Goal: Entertainment & Leisure: Consume media (video, audio)

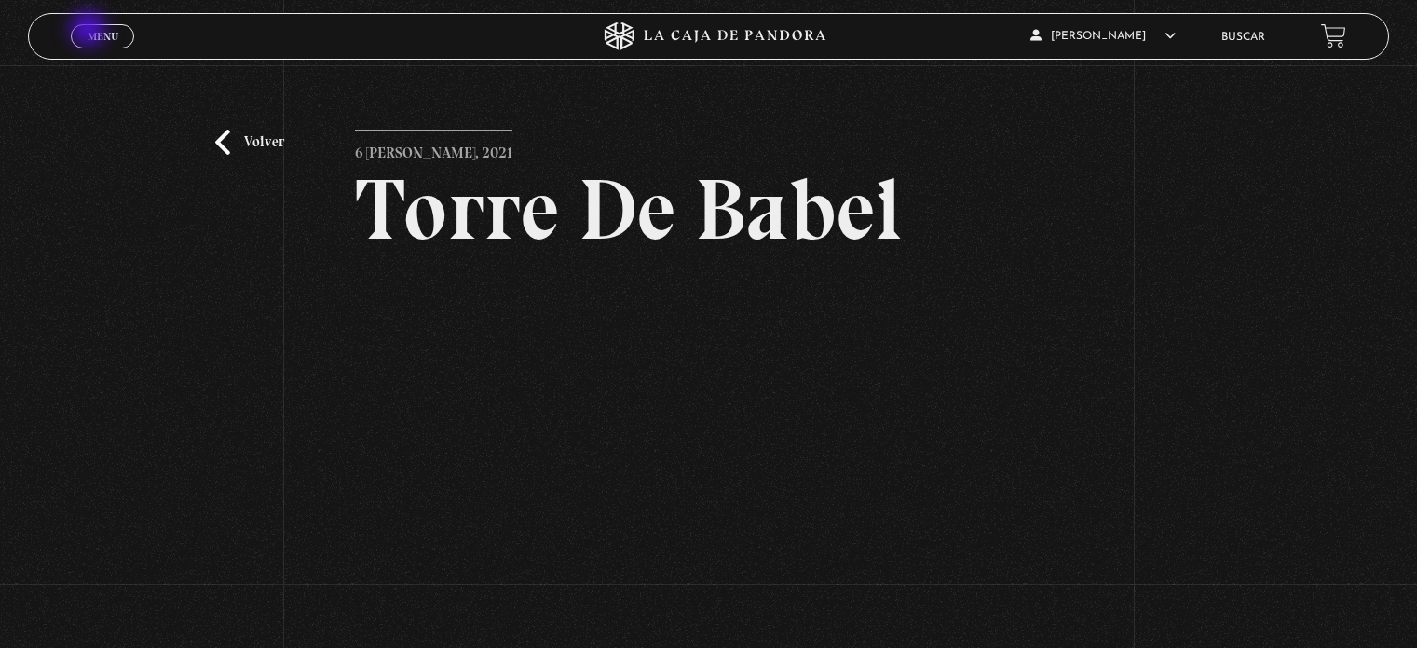
scroll to position [132, 0]
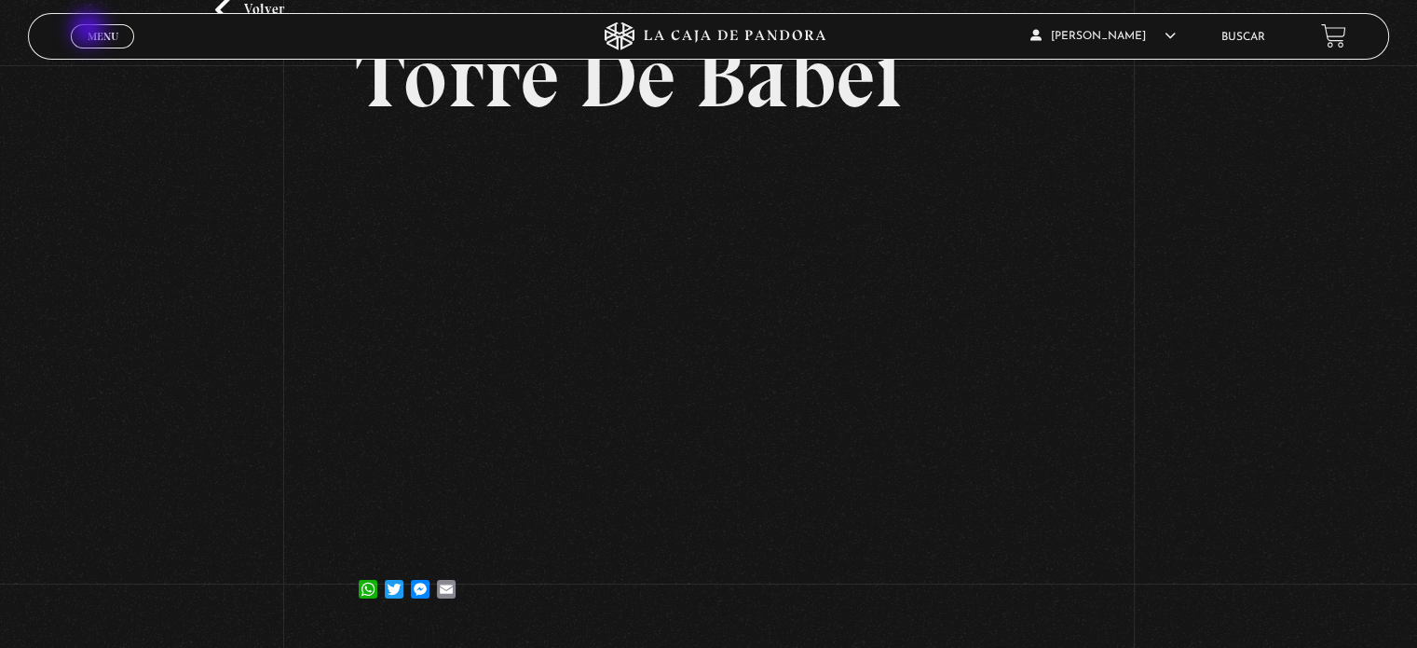
drag, startPoint x: 0, startPoint y: 0, endPoint x: 90, endPoint y: 31, distance: 95.5
click at [90, 31] on span "Menu" at bounding box center [103, 36] width 31 height 11
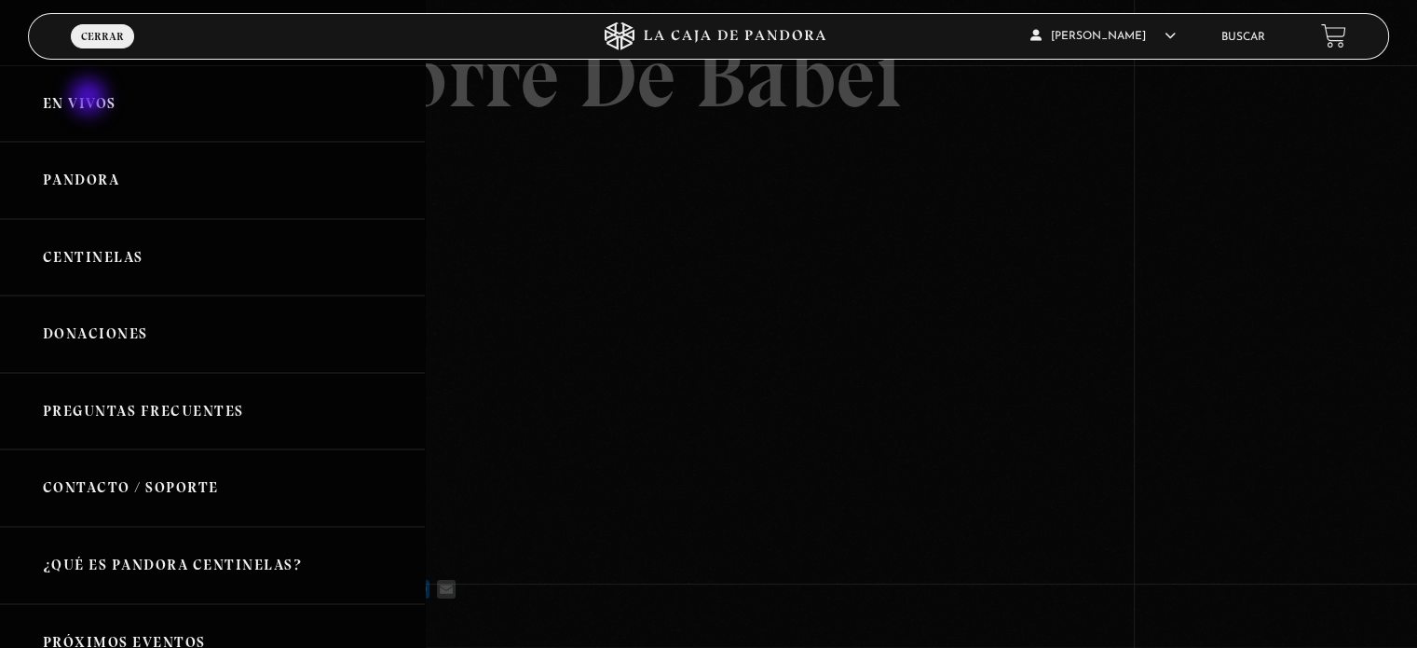
click at [90, 99] on link "En vivos" at bounding box center [212, 103] width 425 height 77
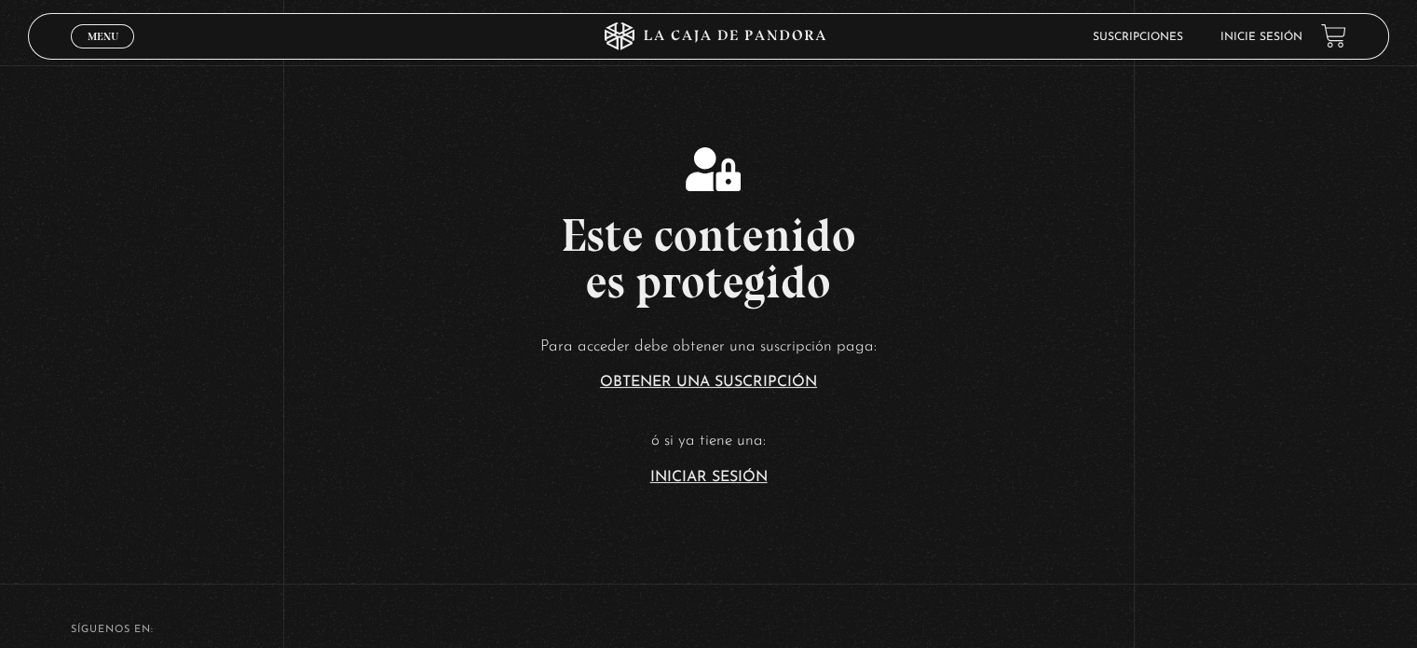
scroll to position [255, 0]
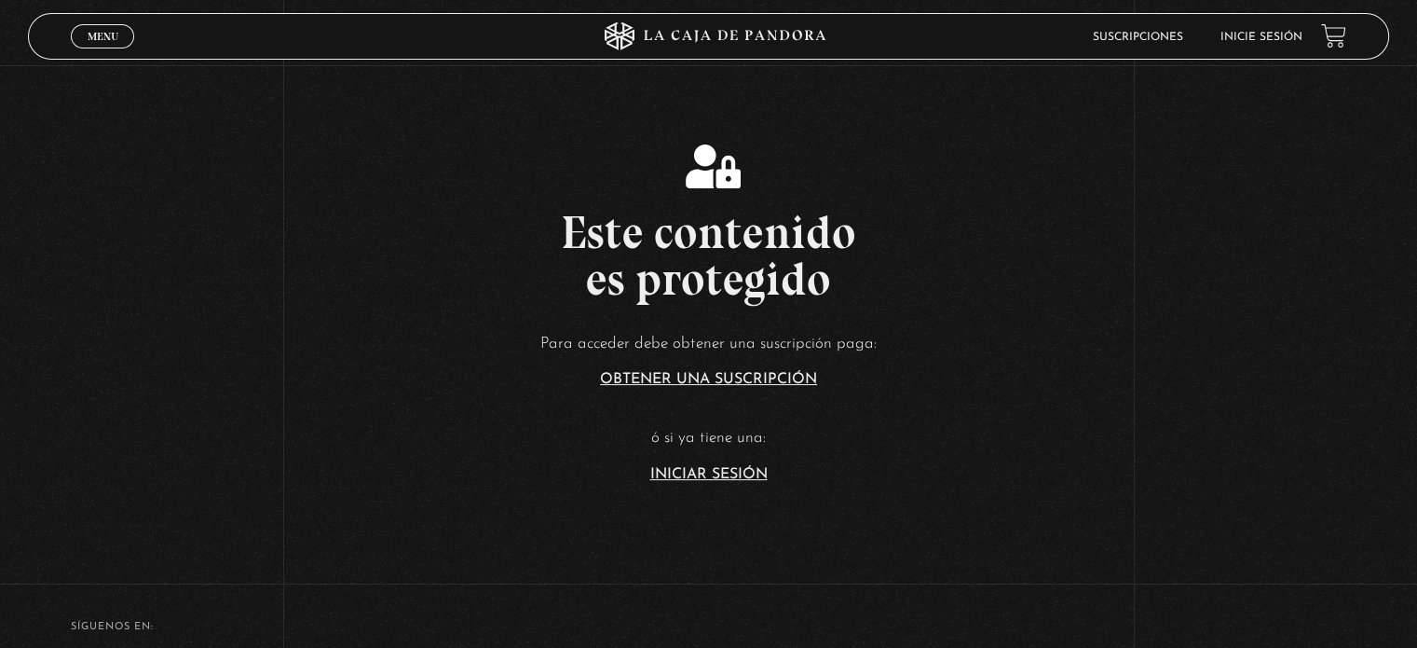
click at [744, 470] on link "Iniciar Sesión" at bounding box center [708, 474] width 117 height 15
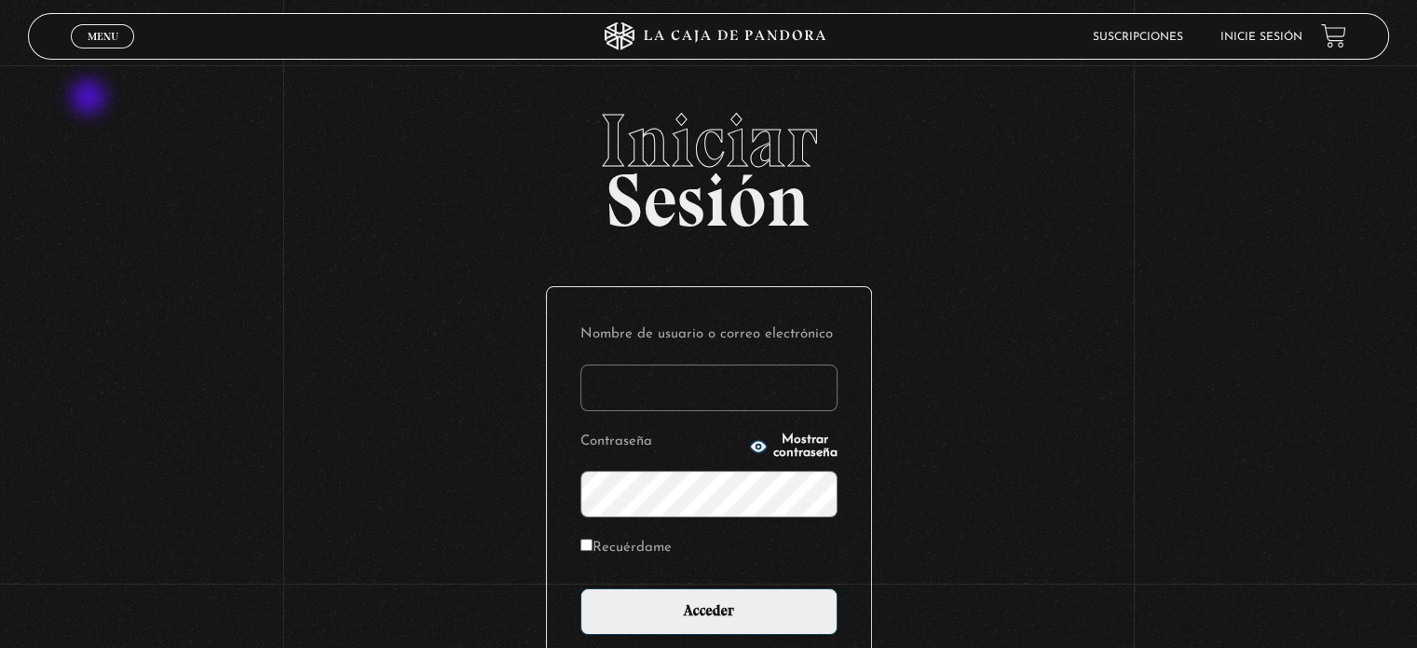
type input "Zuly"
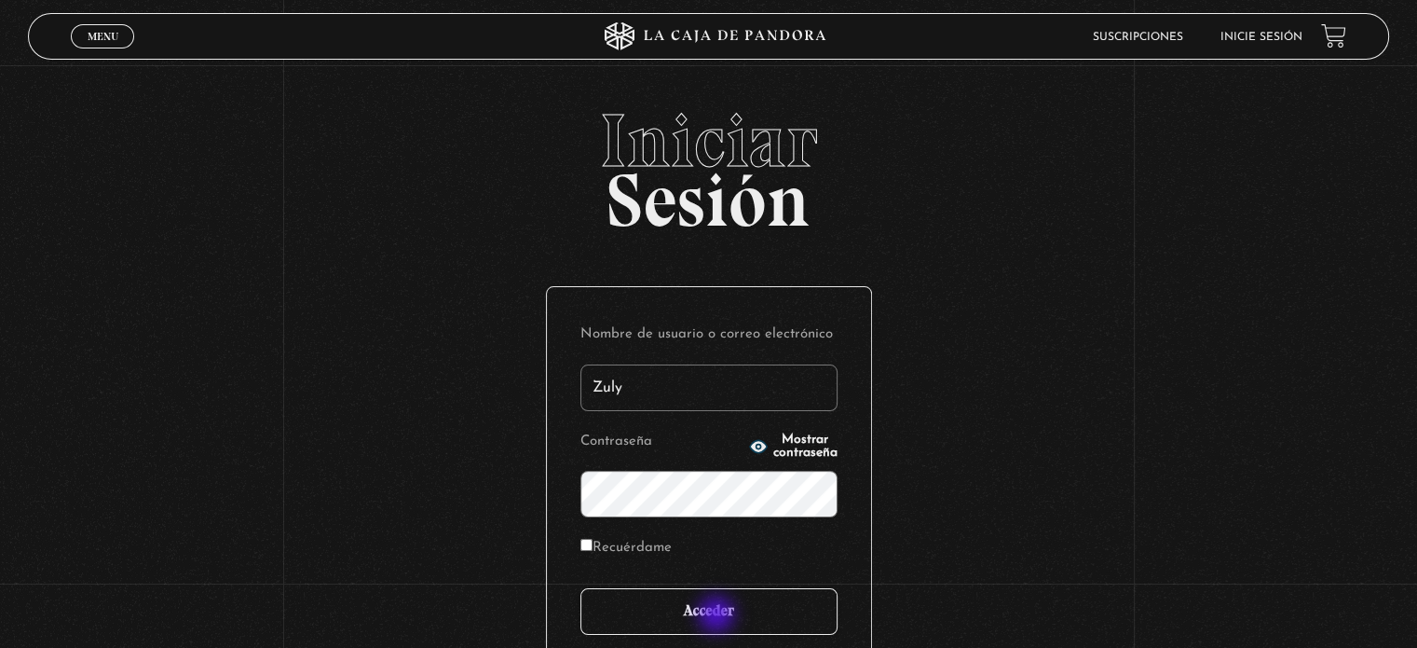
click at [718, 616] on input "Acceder" at bounding box center [708, 611] width 257 height 47
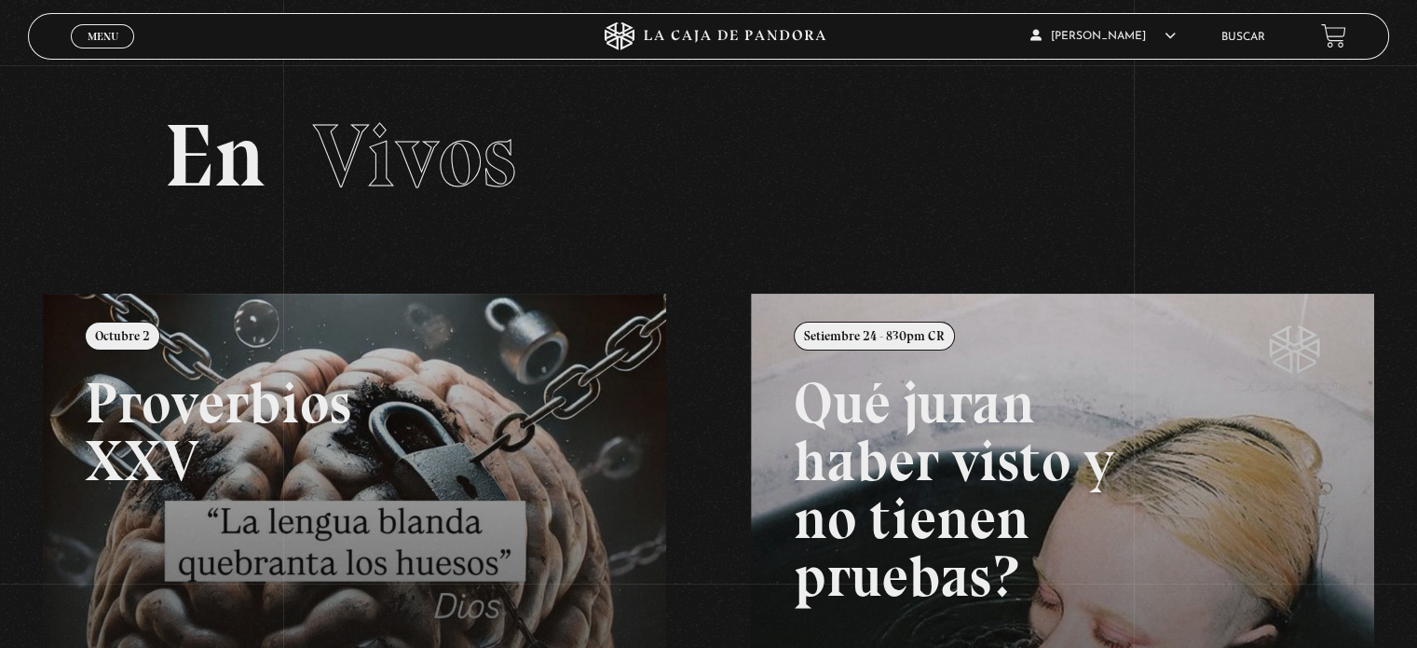
click at [93, 34] on span "Menu" at bounding box center [103, 36] width 31 height 11
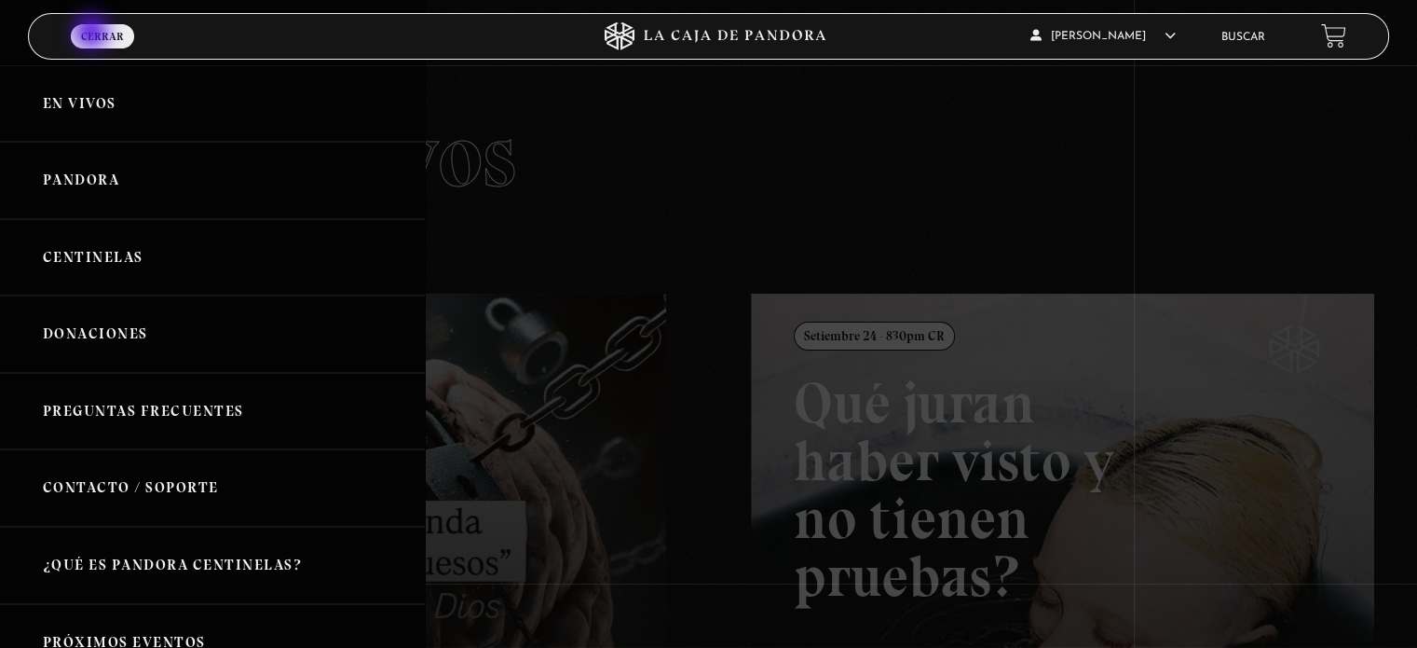
click at [82, 196] on link "Pandora" at bounding box center [212, 180] width 425 height 77
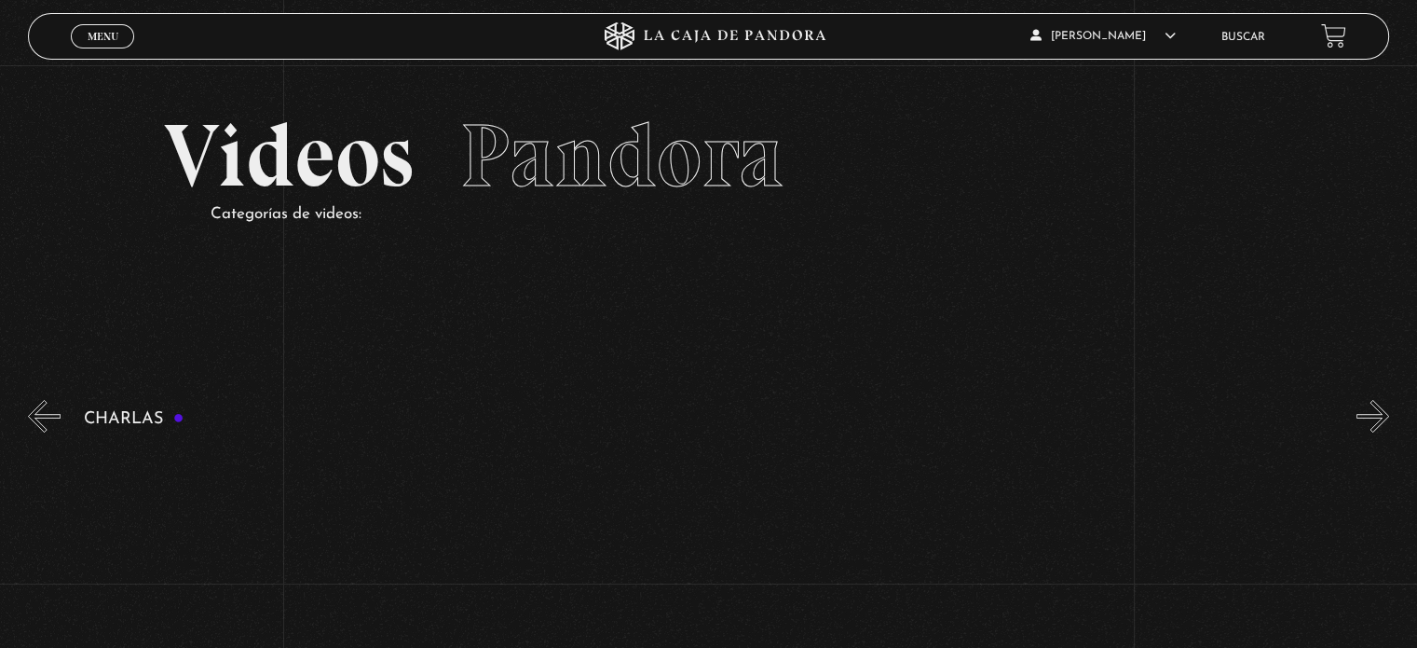
scroll to position [0, 6]
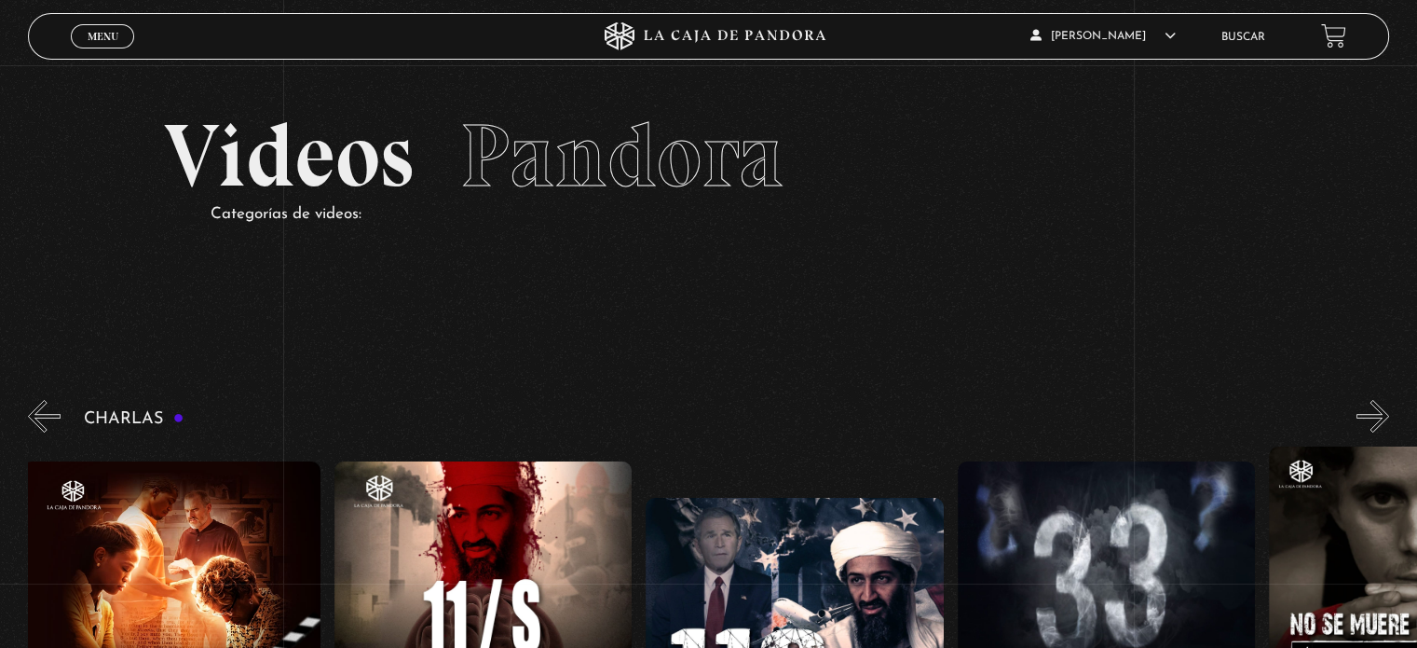
click at [91, 37] on span "Menu" at bounding box center [103, 36] width 31 height 11
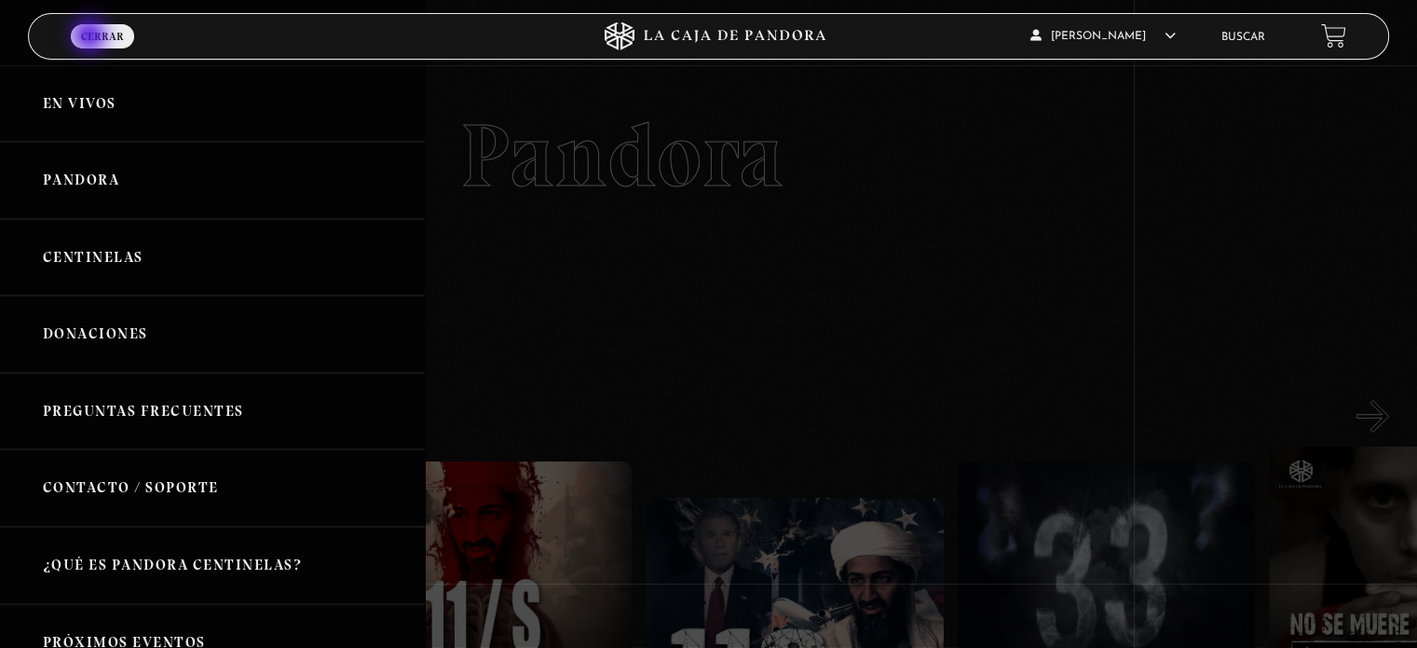
click at [95, 255] on link "Centinelas" at bounding box center [212, 257] width 425 height 77
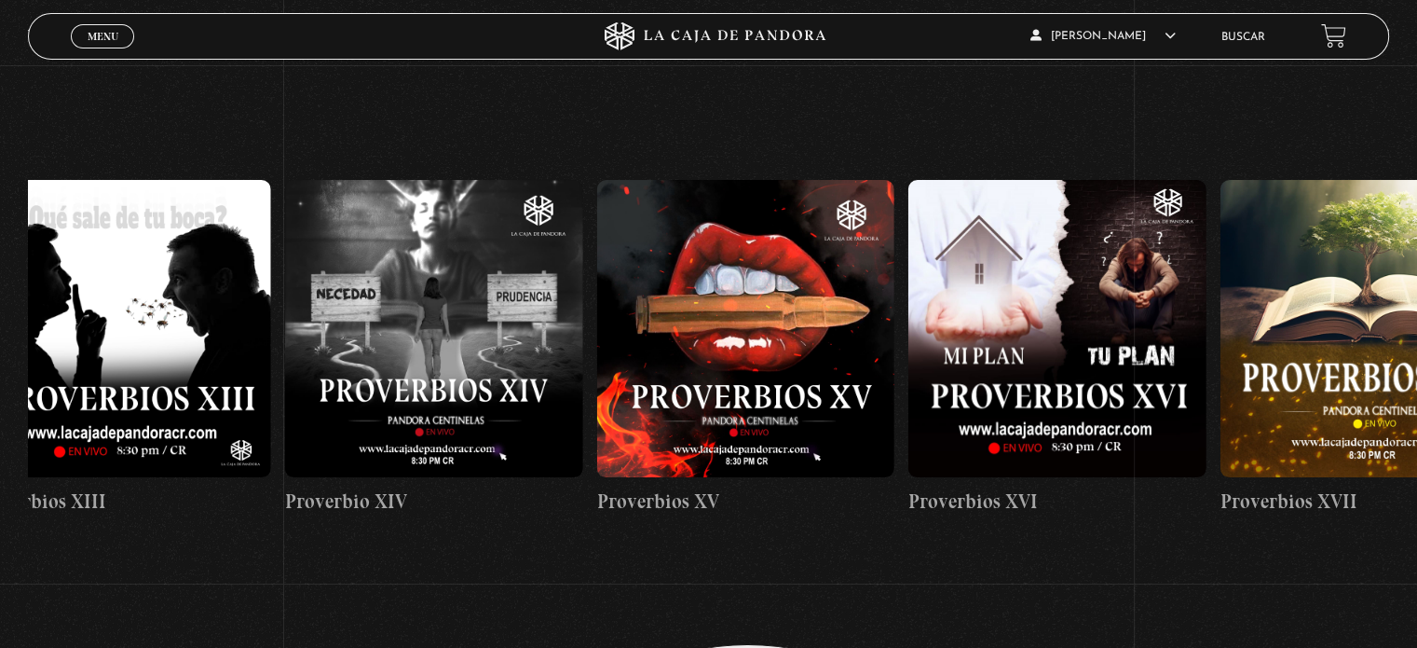
scroll to position [0, 4732]
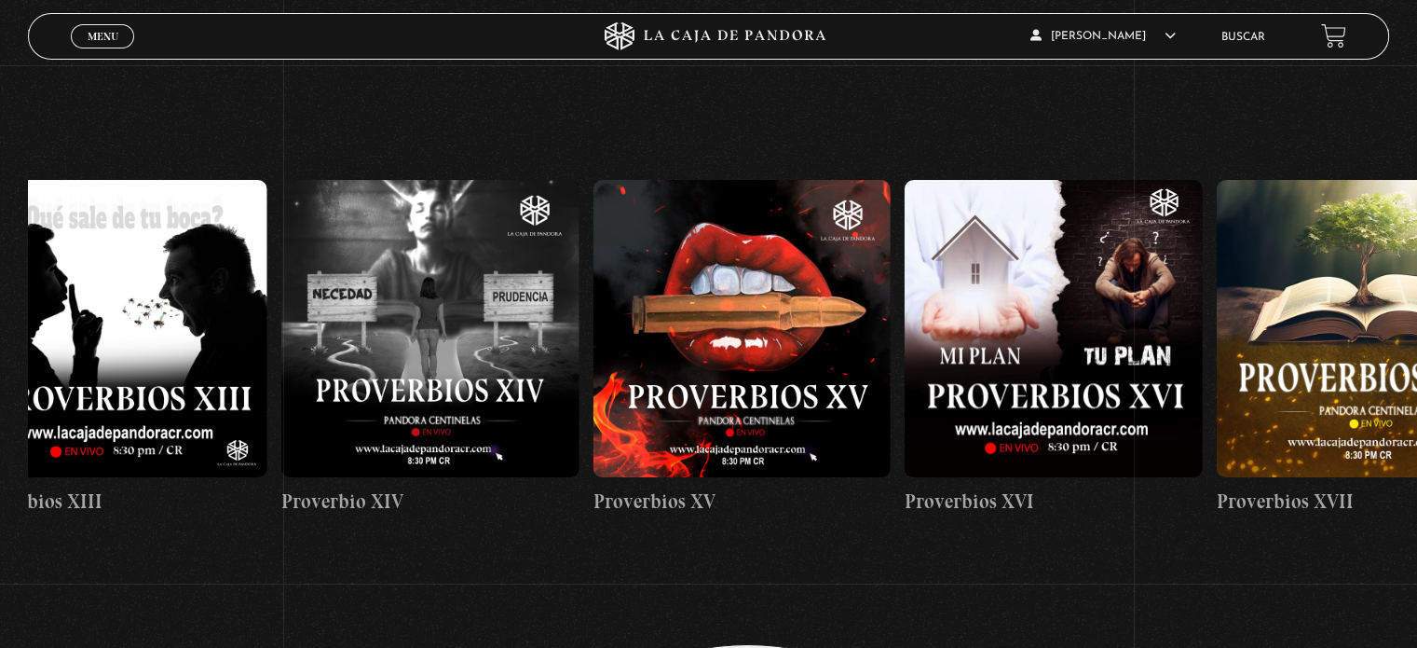
click at [462, 364] on figure at bounding box center [429, 328] width 297 height 297
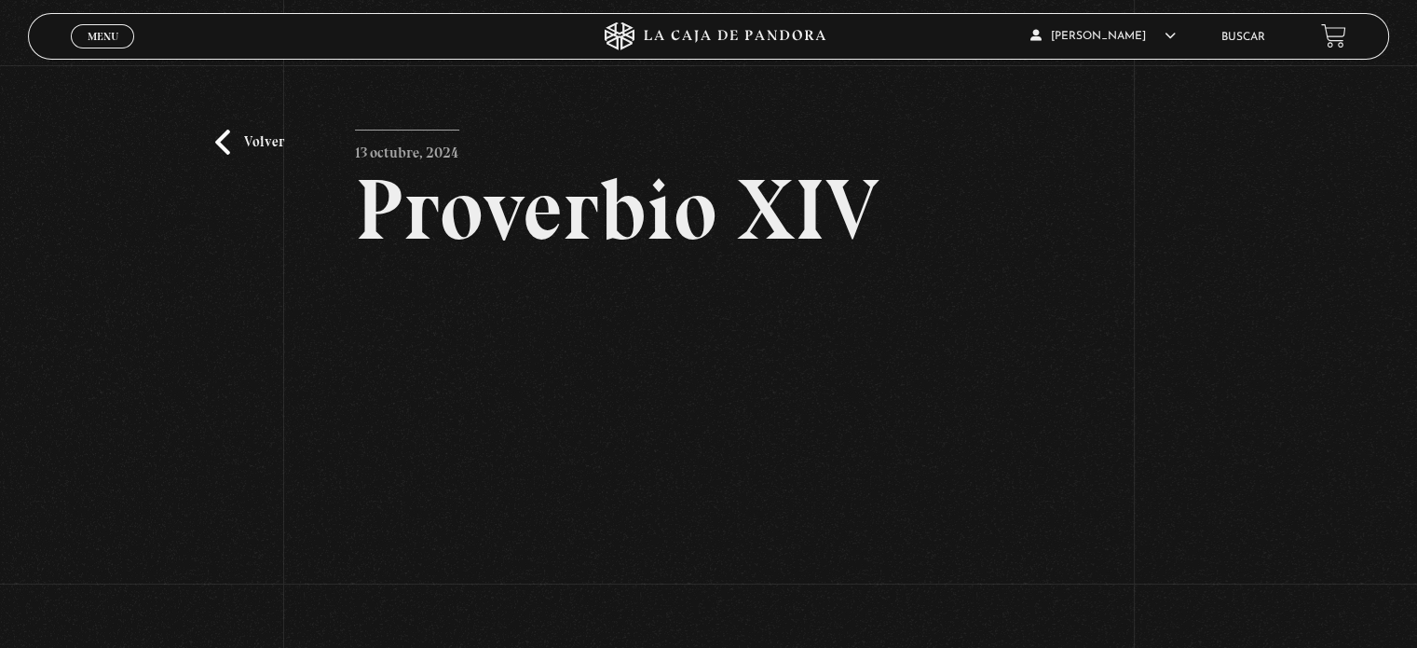
click at [235, 134] on link "Volver" at bounding box center [249, 142] width 69 height 25
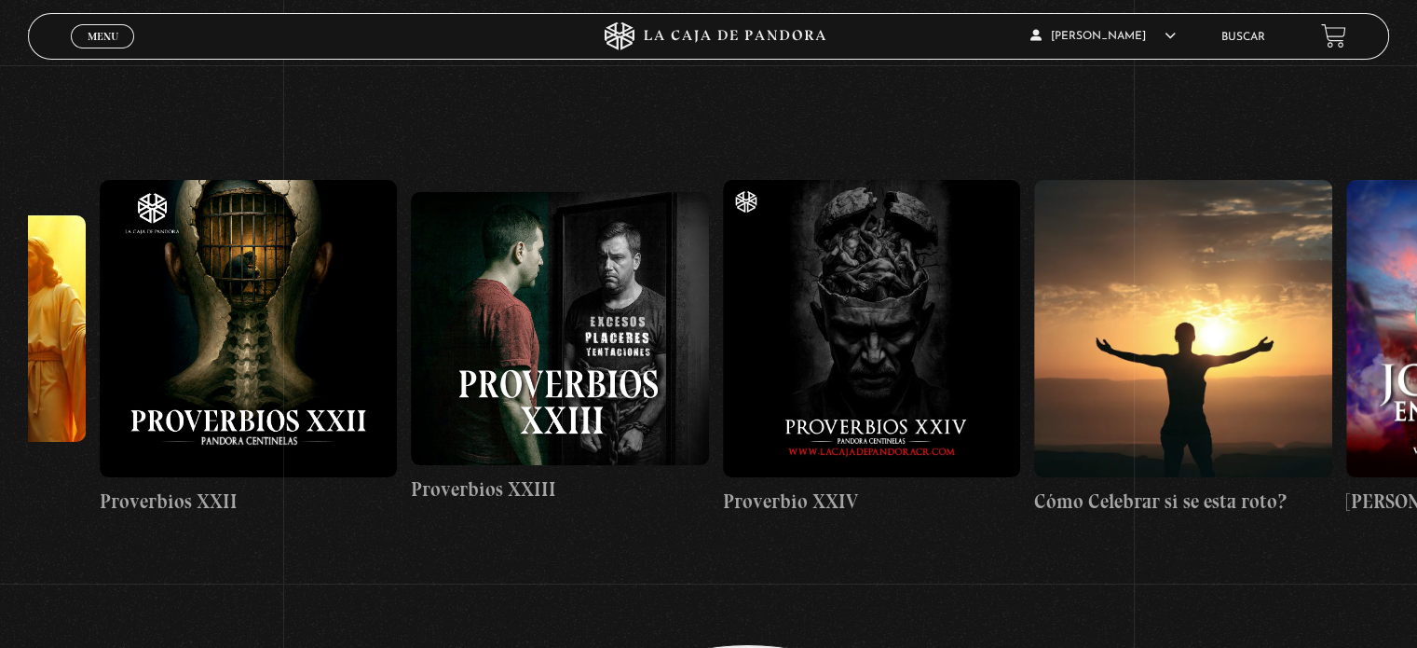
scroll to position [0, 7408]
click at [862, 348] on figure at bounding box center [870, 328] width 297 height 297
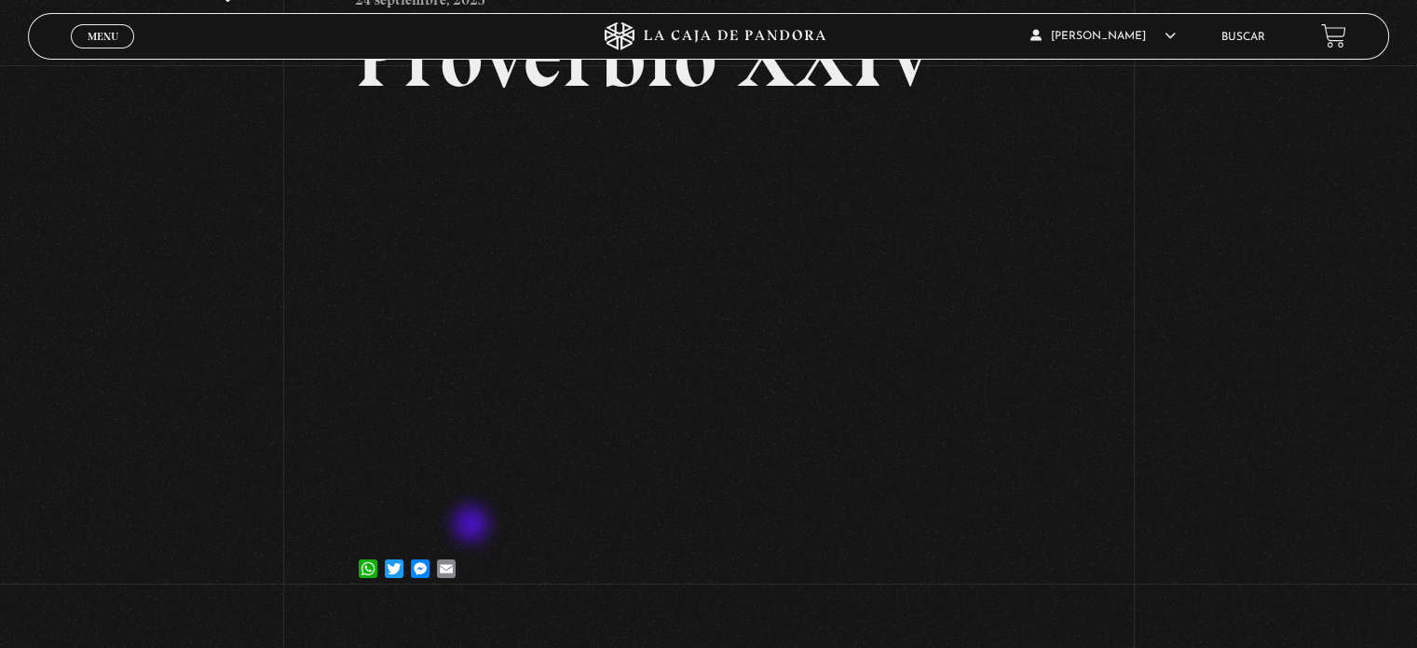
scroll to position [158, 0]
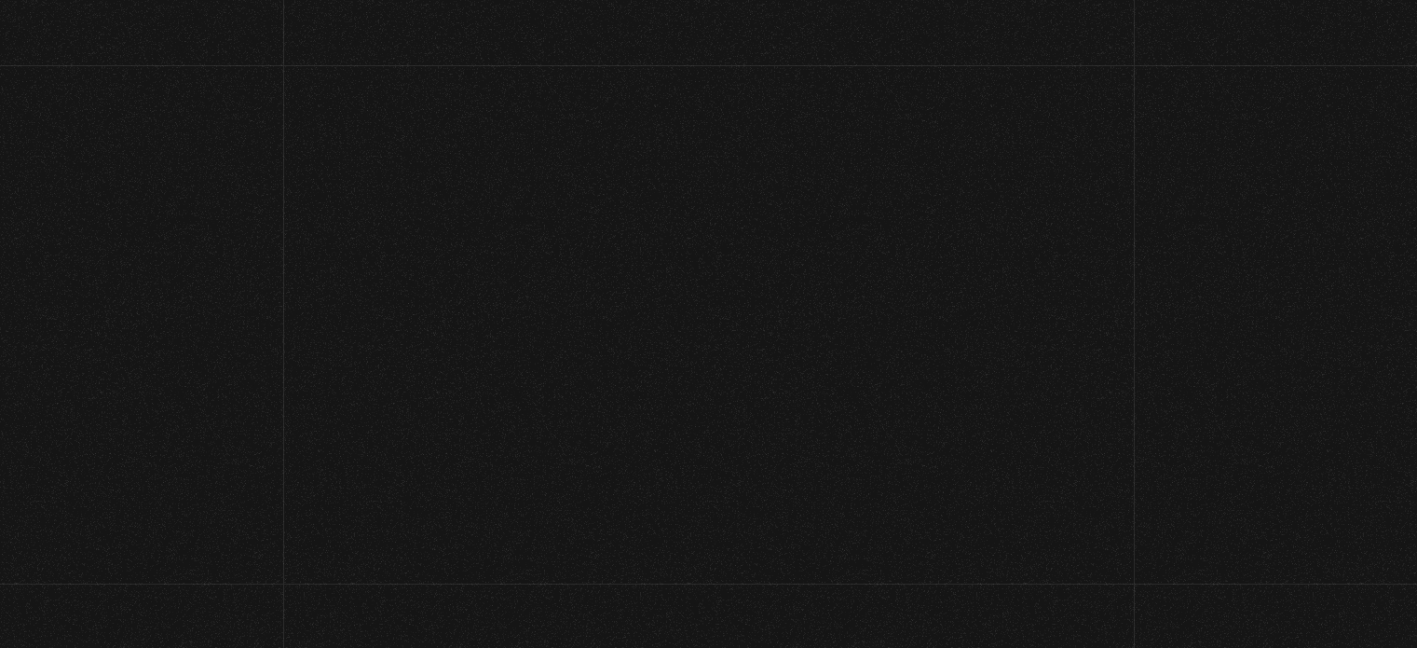
scroll to position [144, 0]
